Goal: Transaction & Acquisition: Purchase product/service

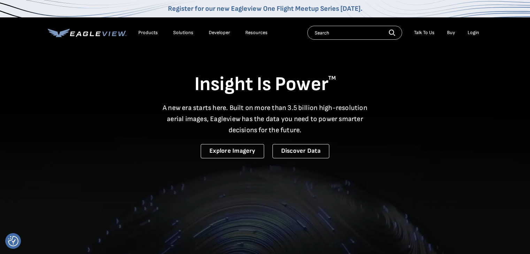
drag, startPoint x: 0, startPoint y: 0, endPoint x: 468, endPoint y: 33, distance: 468.9
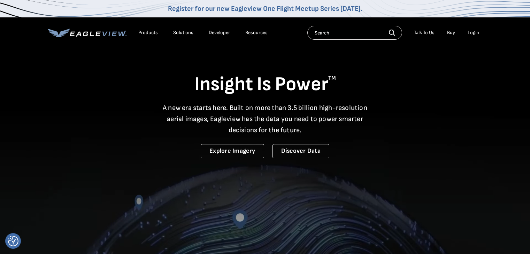
click at [468, 33] on li "Login" at bounding box center [473, 33] width 18 height 10
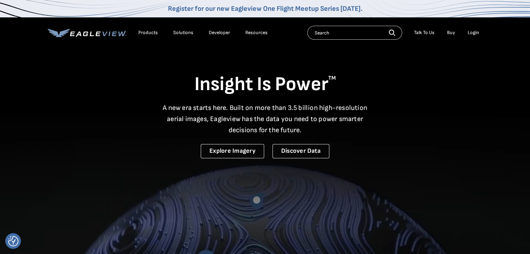
click at [473, 34] on div "Login" at bounding box center [474, 33] width 12 height 6
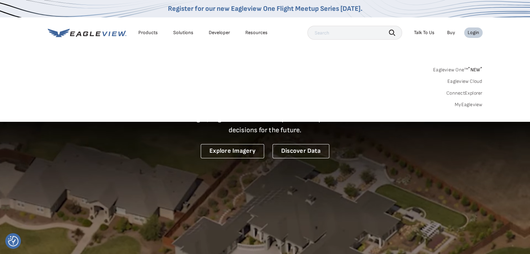
click at [479, 104] on link "MyEagleview" at bounding box center [469, 105] width 28 height 6
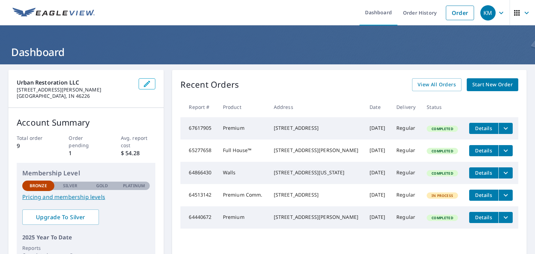
click at [474, 85] on span "Start New Order" at bounding box center [493, 85] width 40 height 9
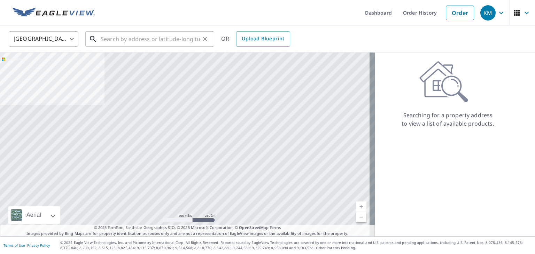
click at [151, 43] on input "text" at bounding box center [150, 39] width 99 height 20
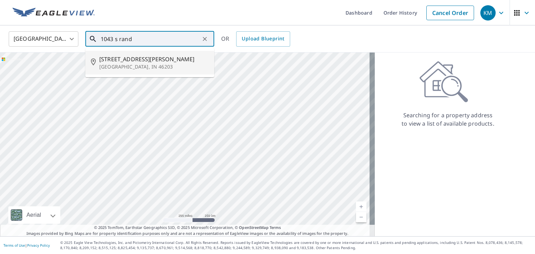
click at [133, 57] on span "[STREET_ADDRESS][PERSON_NAME]" at bounding box center [153, 59] width 109 height 8
type input "[STREET_ADDRESS][PERSON_NAME]"
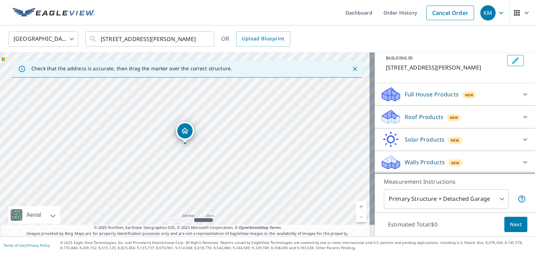
scroll to position [49, 0]
click at [425, 94] on p "Full House Products" at bounding box center [432, 94] width 54 height 8
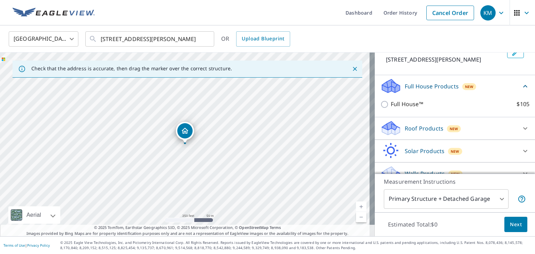
scroll to position [69, 0]
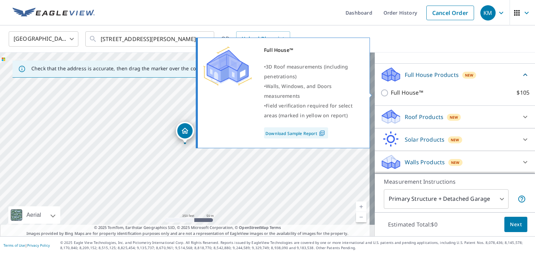
click at [381, 94] on input "Full House™ $105" at bounding box center [386, 93] width 10 height 8
checkbox input "true"
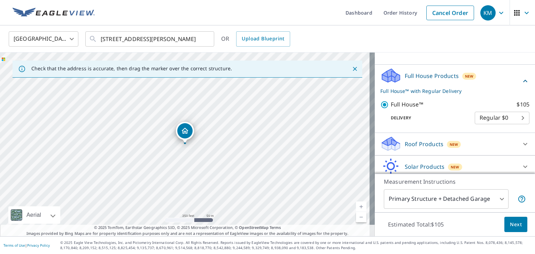
scroll to position [95, 0]
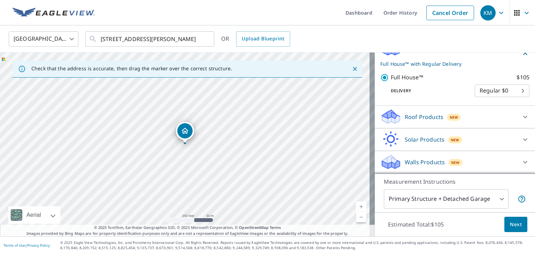
click at [510, 225] on span "Next" at bounding box center [516, 225] width 12 height 9
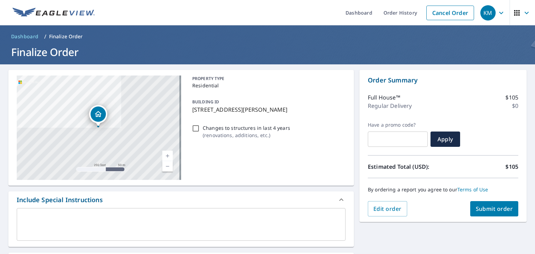
click at [476, 207] on span "Submit order" at bounding box center [494, 209] width 37 height 8
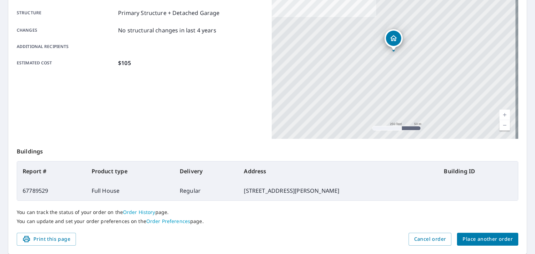
scroll to position [121, 0]
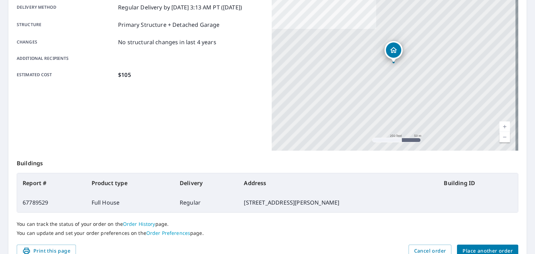
click at [395, 46] on icon "Dropped pin, building 1, Residential property, 1043 S Randolph St Indianapolis,…" at bounding box center [394, 50] width 8 height 8
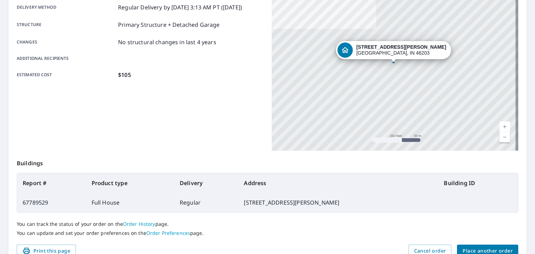
click at [394, 46] on strong "[STREET_ADDRESS][PERSON_NAME]" at bounding box center [402, 47] width 90 height 6
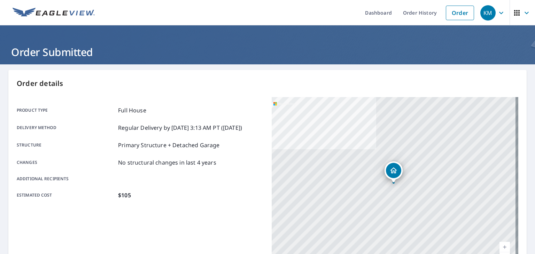
scroll to position [0, 0]
